Goal: Use online tool/utility: Utilize a website feature to perform a specific function

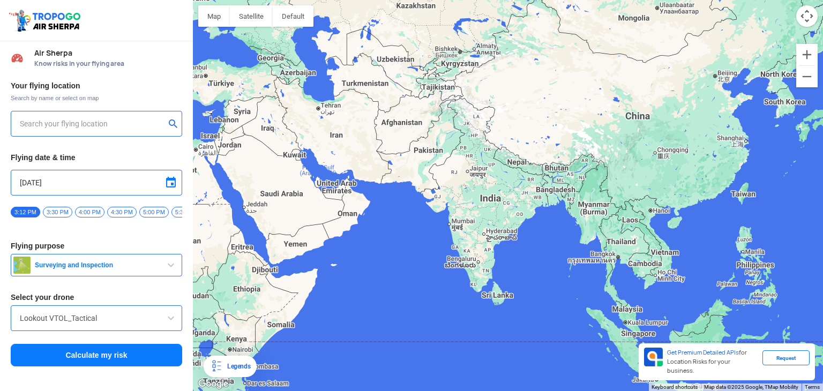
click at [261, 158] on div at bounding box center [508, 195] width 630 height 391
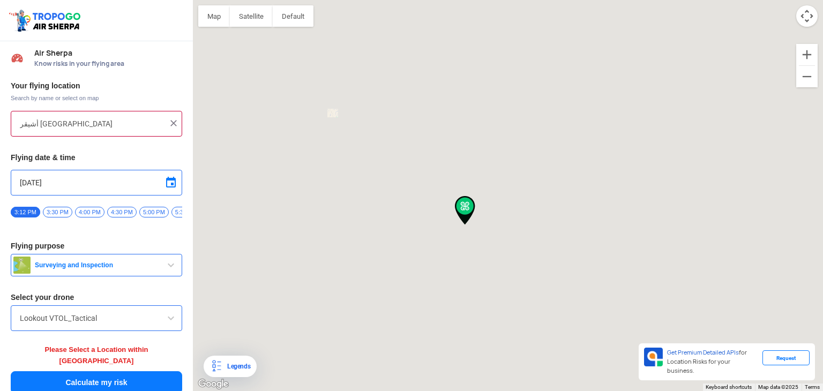
type input "[STREET_ADDRESS]"
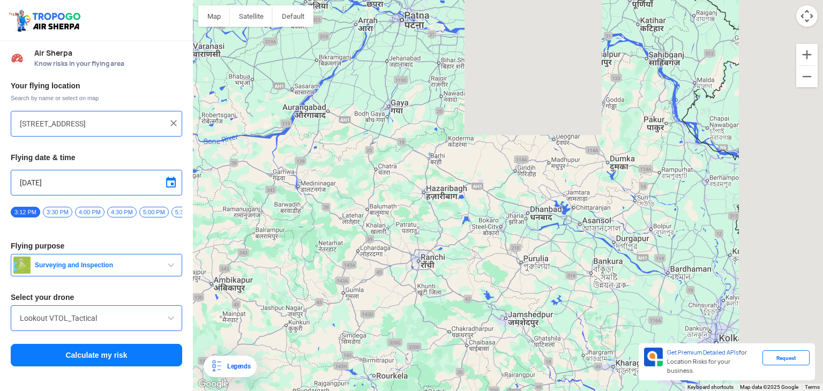
drag, startPoint x: 363, startPoint y: 161, endPoint x: 100, endPoint y: 328, distance: 310.9
click at [100, 328] on div "Location Risk Score Air Sherpa Know risks in your flying area Your flying locat…" at bounding box center [411, 195] width 823 height 391
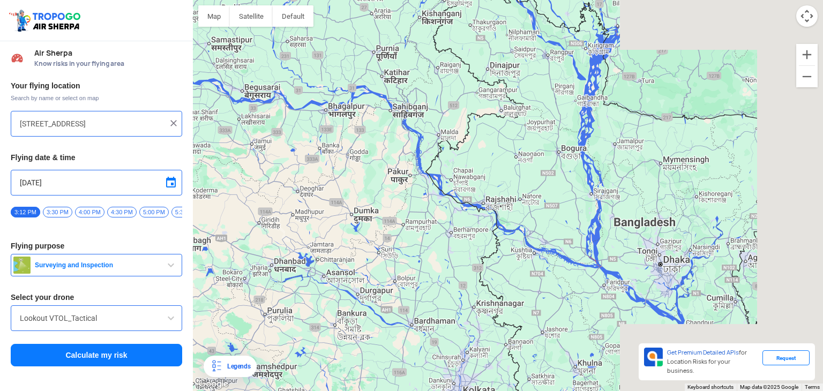
drag, startPoint x: 507, startPoint y: 172, endPoint x: 196, endPoint y: 231, distance: 317.0
click at [196, 231] on div at bounding box center [508, 195] width 630 height 391
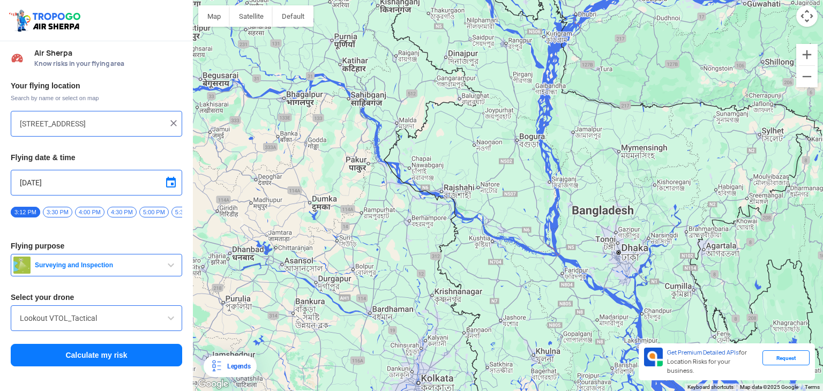
drag, startPoint x: 457, startPoint y: 163, endPoint x: 540, endPoint y: 28, distance: 158.4
click at [540, 28] on div at bounding box center [508, 195] width 630 height 391
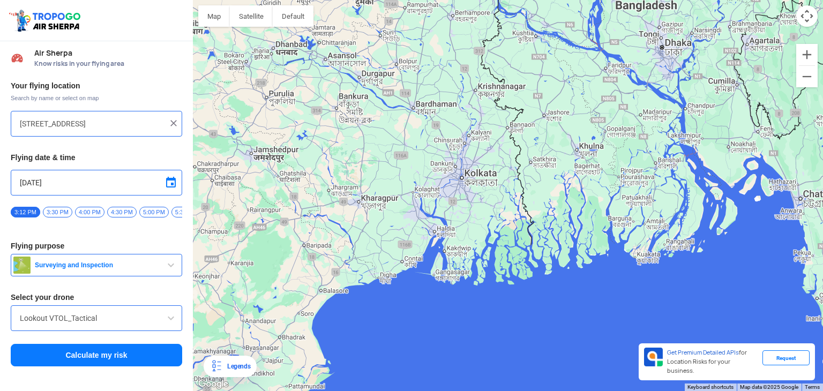
drag, startPoint x: 504, startPoint y: 48, endPoint x: 426, endPoint y: 93, distance: 90.3
click at [426, 93] on div at bounding box center [508, 195] width 630 height 391
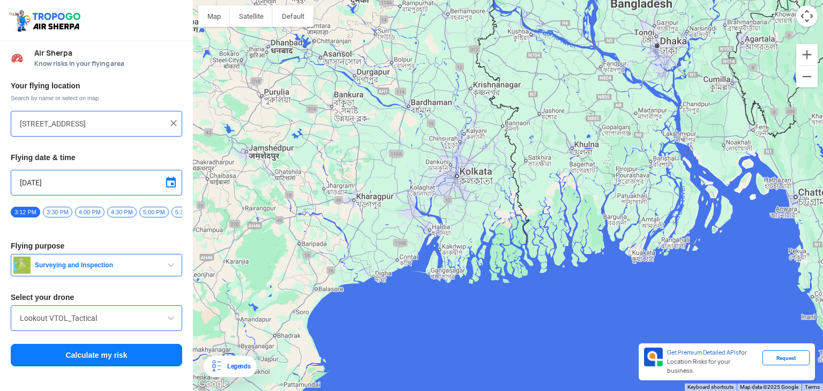
click at [120, 270] on span "Surveying and Inspection" at bounding box center [98, 265] width 134 height 9
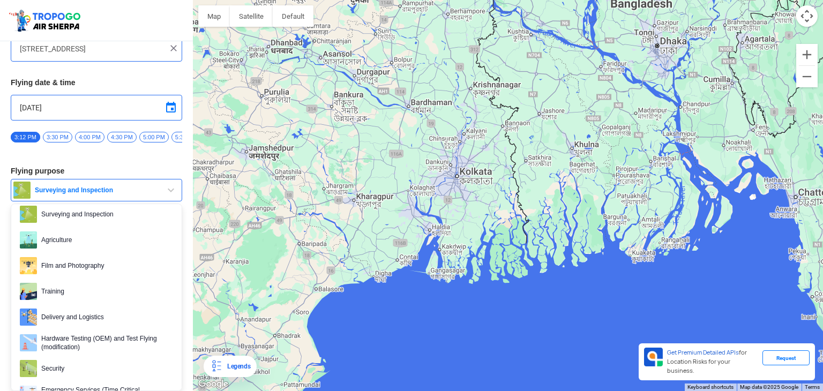
scroll to position [10, 0]
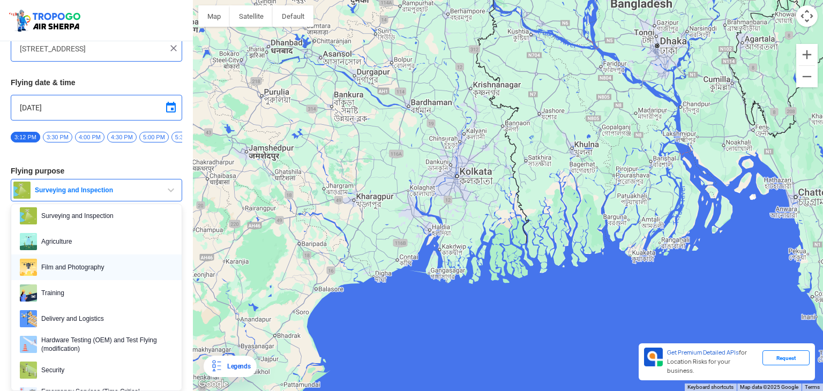
click at [100, 264] on span "Film and Photography" at bounding box center [105, 267] width 136 height 17
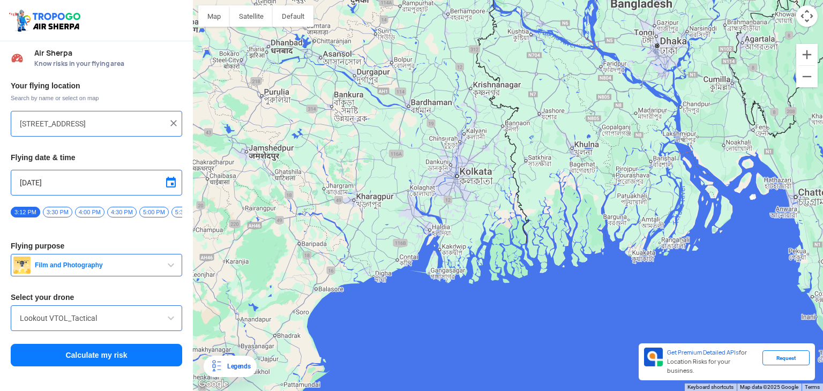
click at [100, 359] on button "Calculate my risk" at bounding box center [97, 355] width 172 height 23
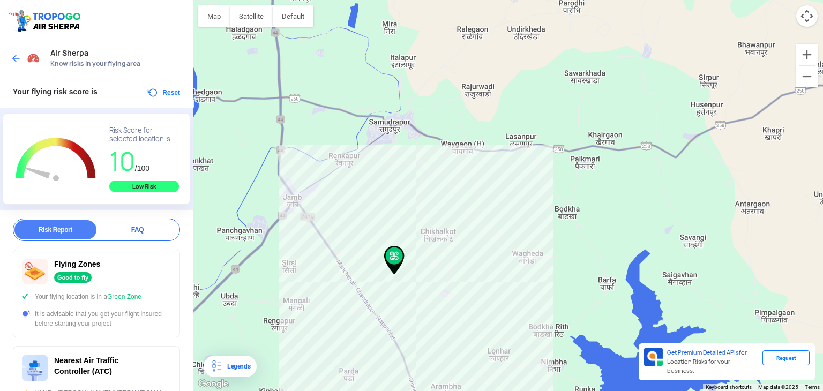
click at [494, 194] on div at bounding box center [508, 195] width 630 height 391
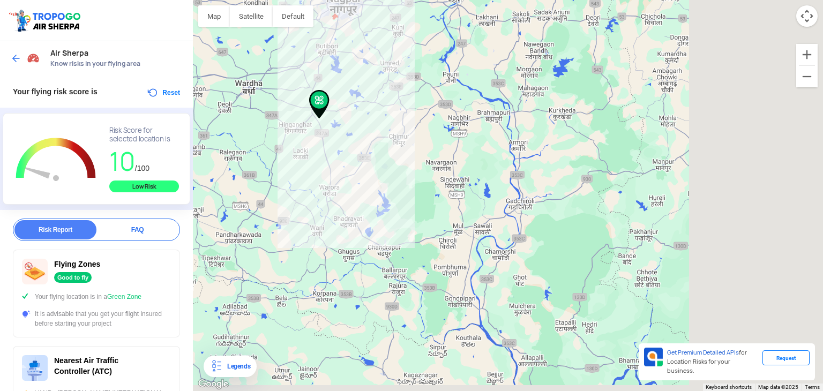
drag, startPoint x: 687, startPoint y: 161, endPoint x: 506, endPoint y: 76, distance: 200.5
click at [506, 76] on div at bounding box center [508, 195] width 630 height 391
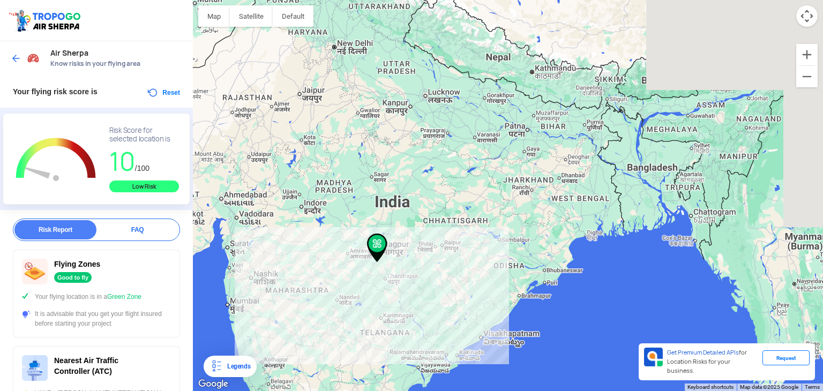
drag, startPoint x: 600, startPoint y: 68, endPoint x: 456, endPoint y: 264, distance: 243.5
click at [456, 264] on div at bounding box center [508, 195] width 630 height 391
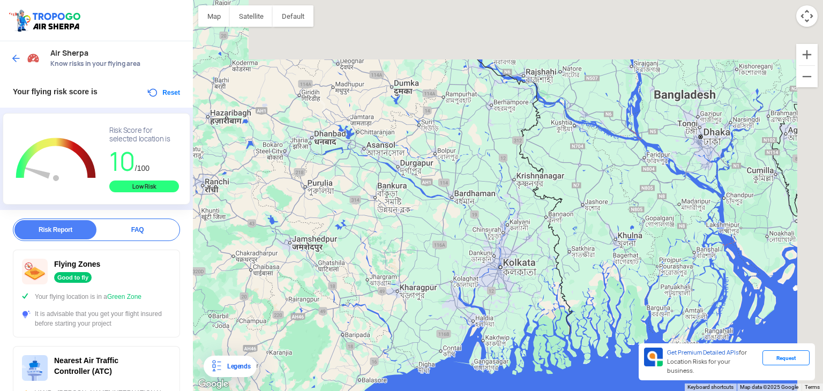
drag, startPoint x: 788, startPoint y: 128, endPoint x: 477, endPoint y: 278, distance: 345.5
click at [477, 278] on div at bounding box center [508, 195] width 630 height 391
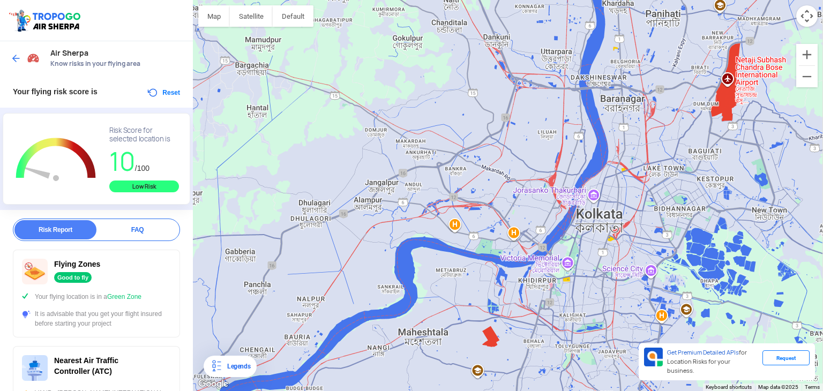
drag, startPoint x: 729, startPoint y: 179, endPoint x: 498, endPoint y: 251, distance: 242.3
click at [498, 251] on div at bounding box center [508, 195] width 630 height 391
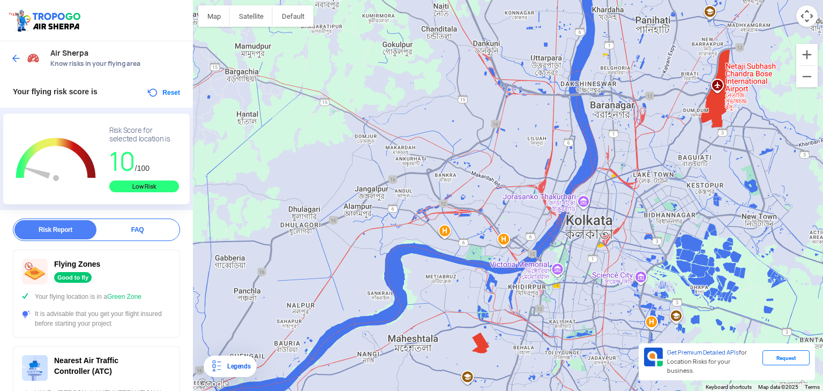
click at [572, 166] on div at bounding box center [508, 195] width 630 height 391
click at [569, 176] on div at bounding box center [508, 195] width 630 height 391
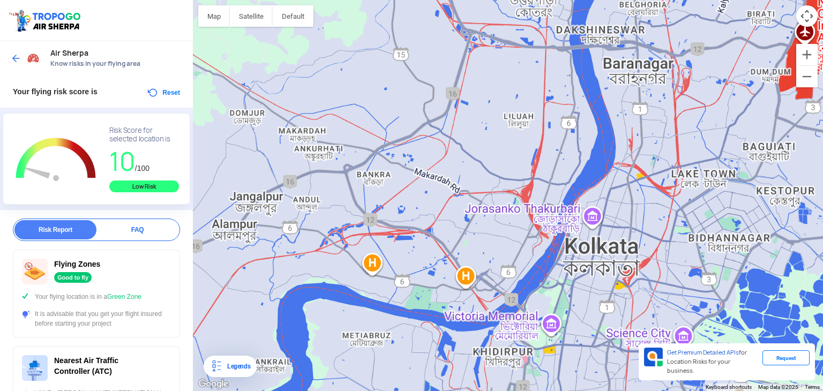
click at [569, 176] on div at bounding box center [508, 195] width 630 height 391
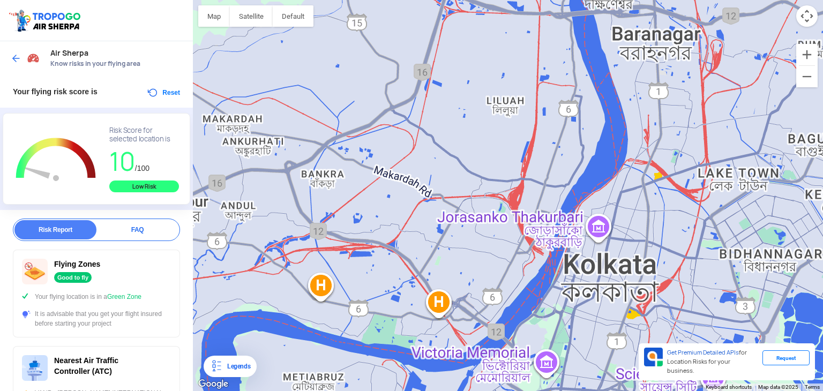
click at [569, 176] on div at bounding box center [508, 195] width 630 height 391
